Goal: Find specific page/section: Find specific page/section

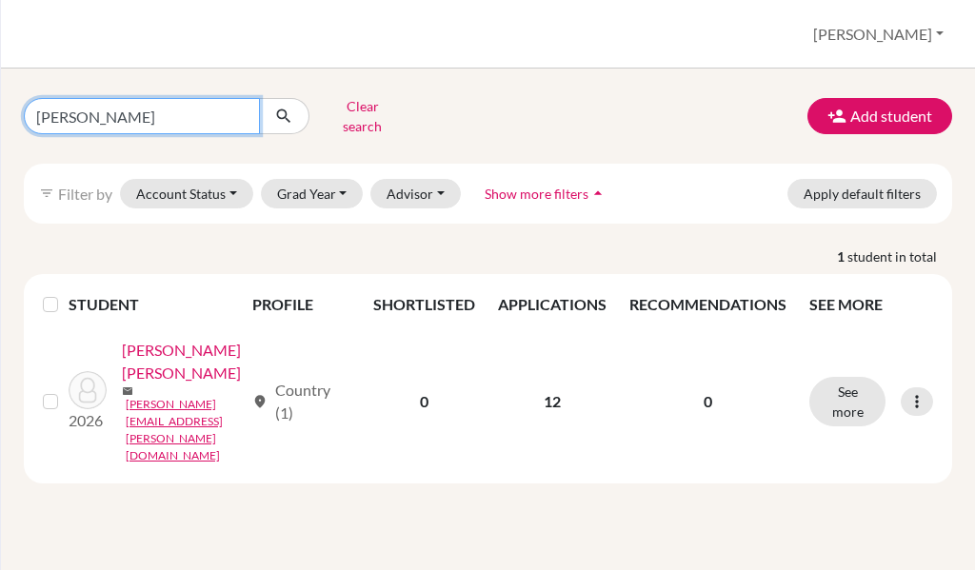
click at [170, 111] on input "[PERSON_NAME]" at bounding box center [142, 116] width 236 height 36
type input "t"
type input "viana"
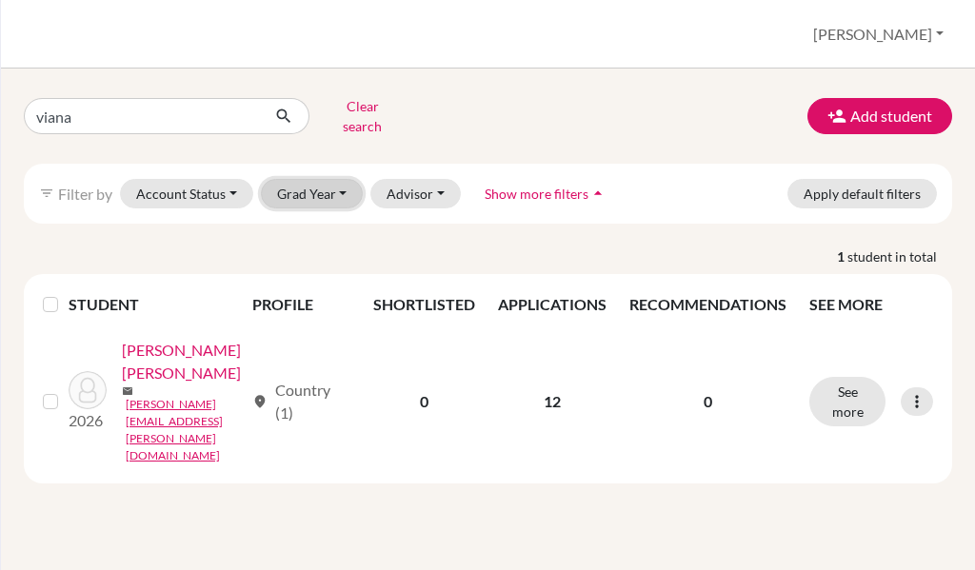
click at [311, 184] on button "Grad Year" at bounding box center [312, 194] width 103 height 30
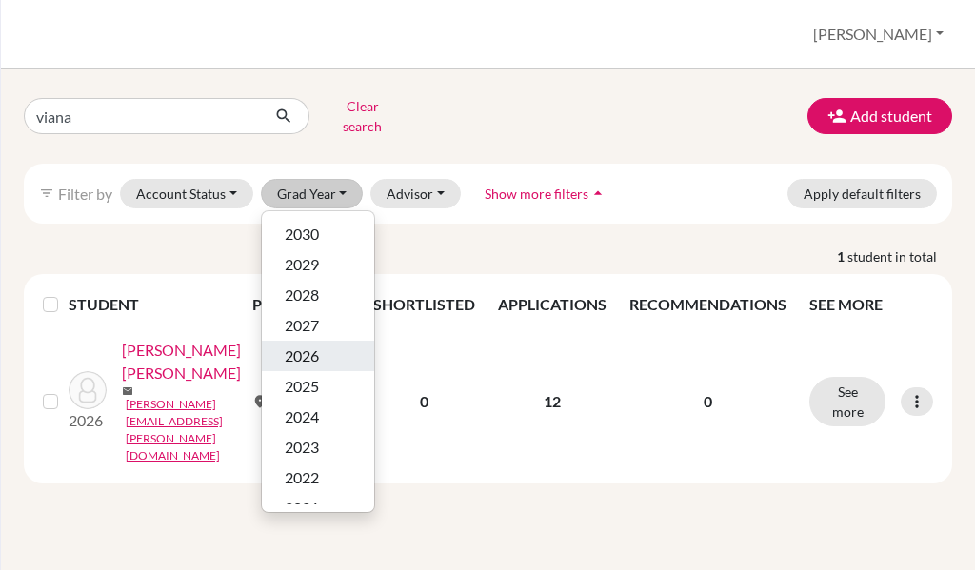
click at [337, 341] on button "2026" at bounding box center [318, 356] width 112 height 30
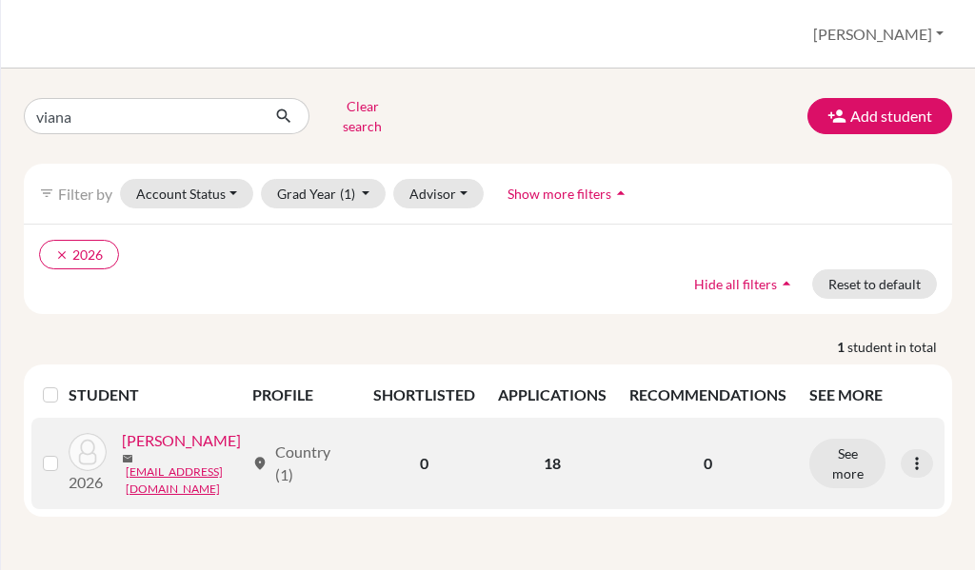
scroll to position [23, 0]
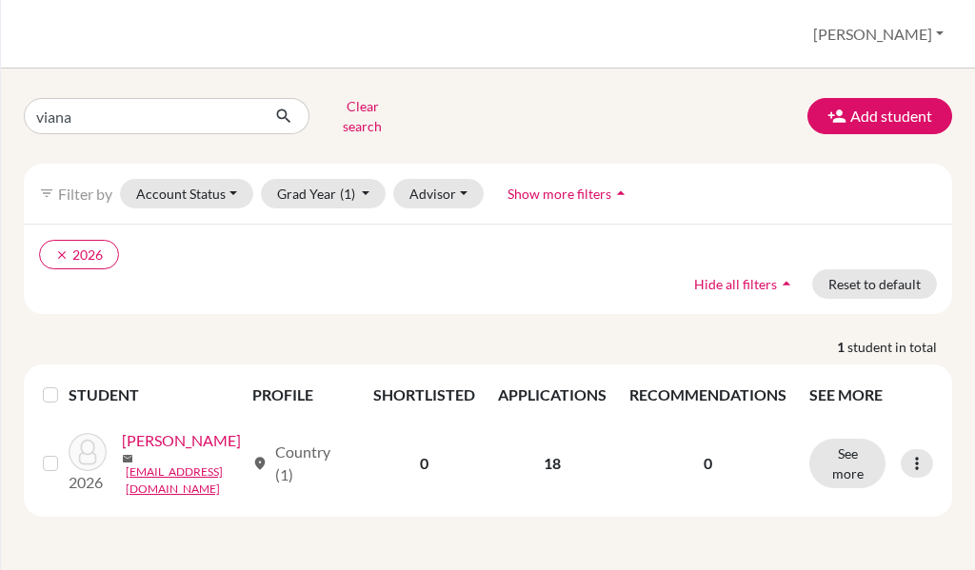
drag, startPoint x: 567, startPoint y: 400, endPoint x: 290, endPoint y: 615, distance: 350.2
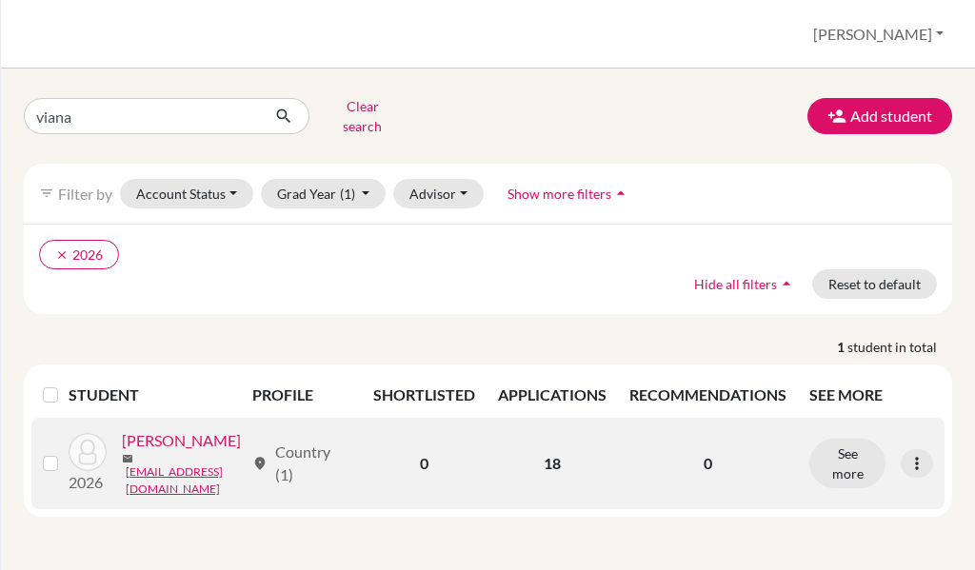
click at [553, 455] on td "18" at bounding box center [552, 463] width 131 height 91
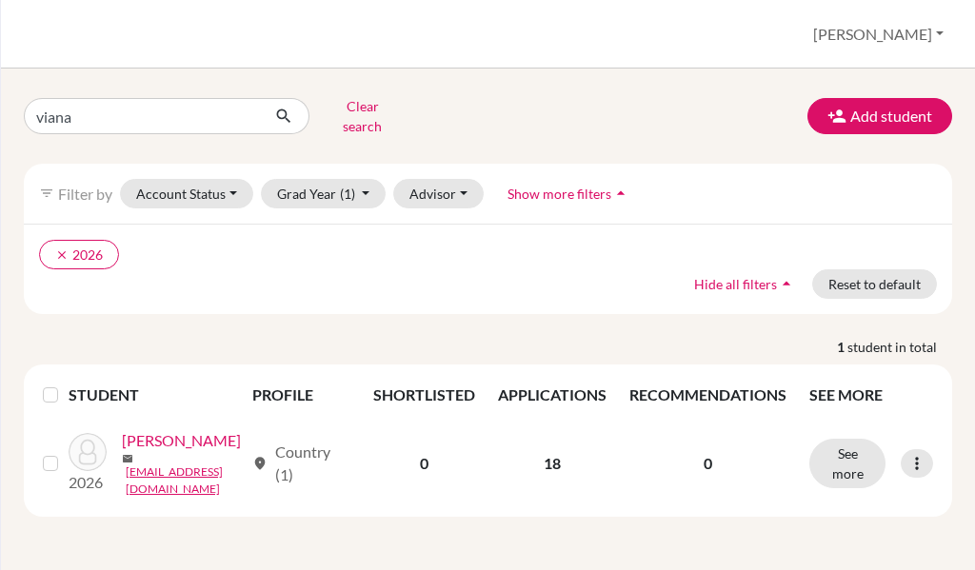
scroll to position [0, 0]
click at [893, 30] on button "[PERSON_NAME]" at bounding box center [879, 34] width 148 height 36
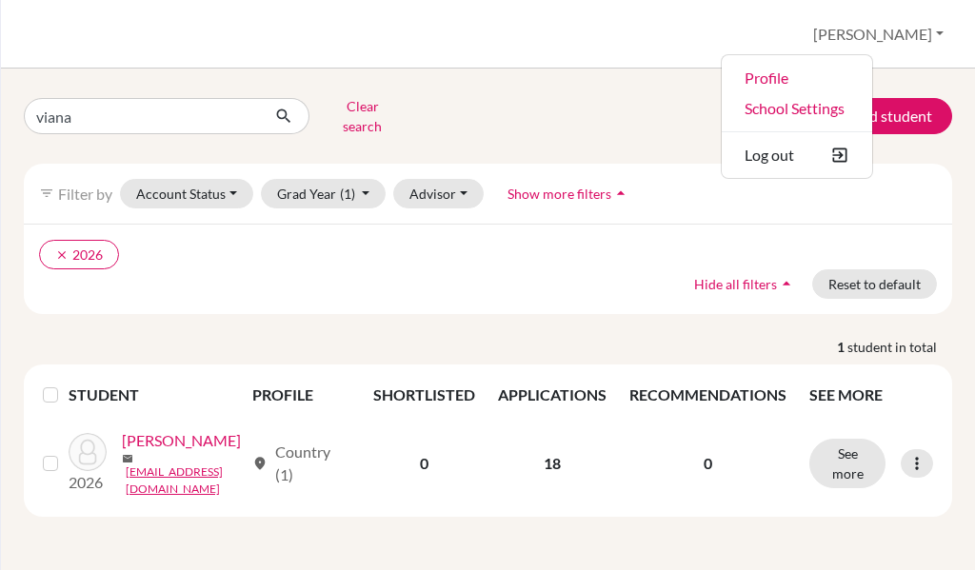
click at [664, 111] on div "viana Clear search Add student" at bounding box center [488, 116] width 957 height 50
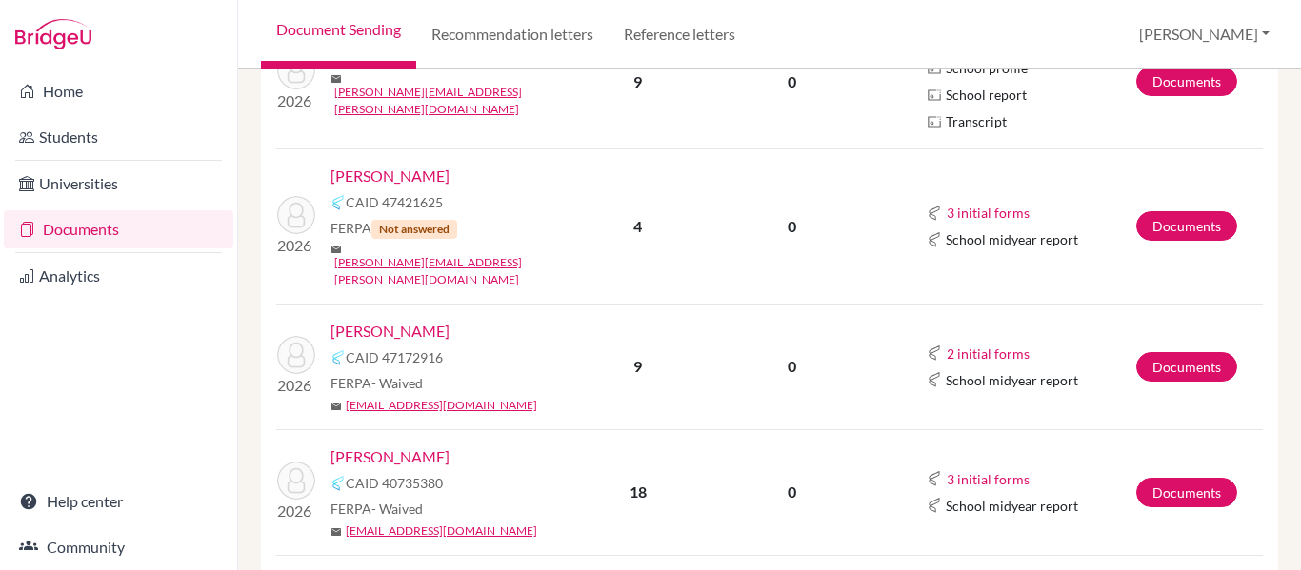
scroll to position [762, 0]
